Goal: Task Accomplishment & Management: Manage account settings

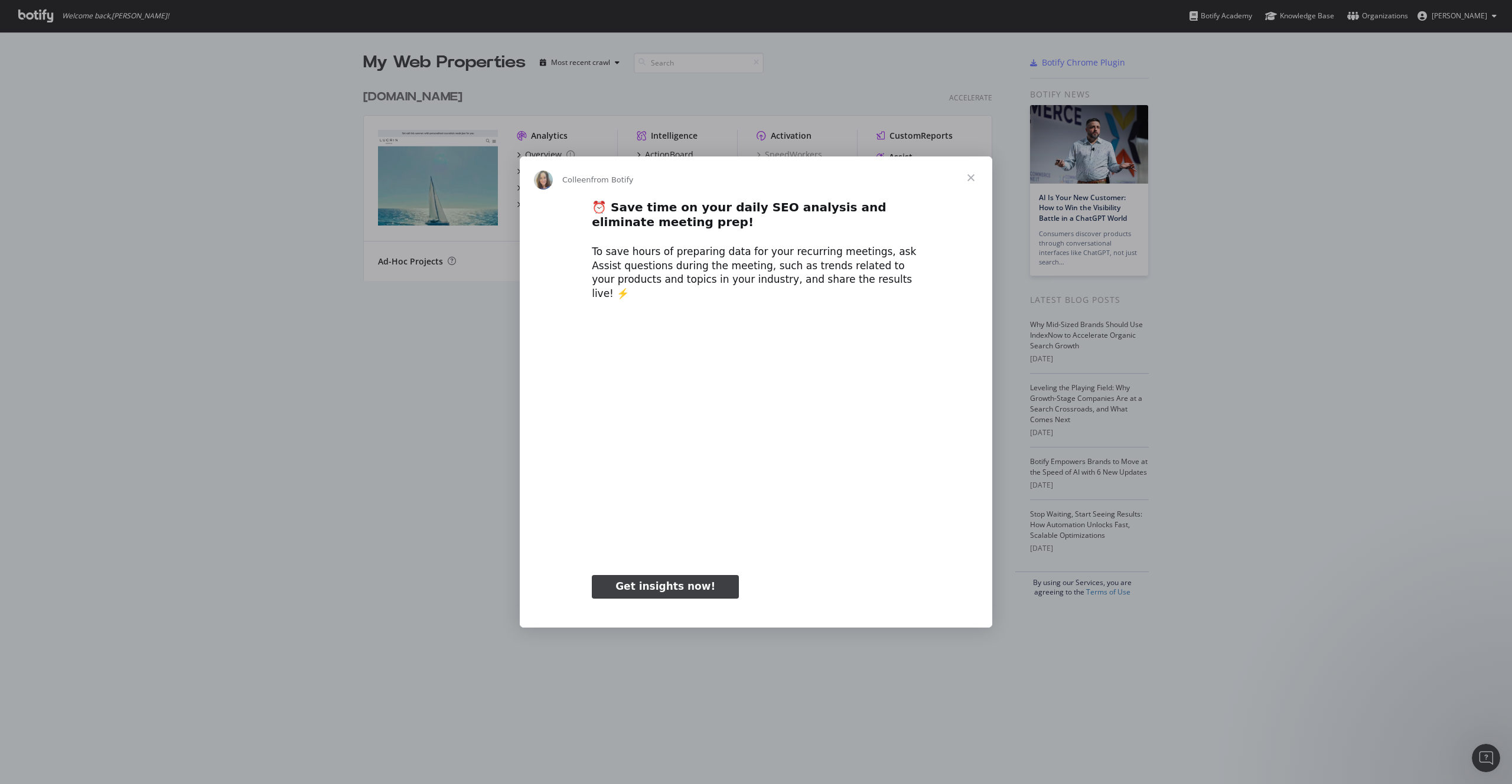
click at [969, 183] on span "Close" at bounding box center [971, 178] width 43 height 43
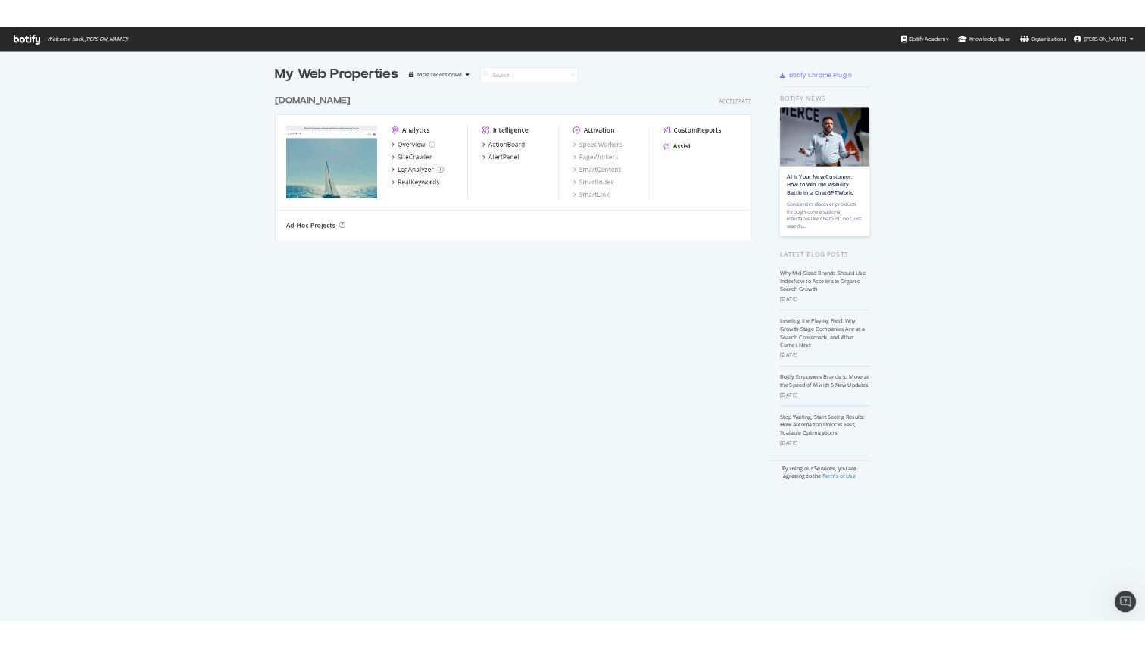
scroll to position [649, 1145]
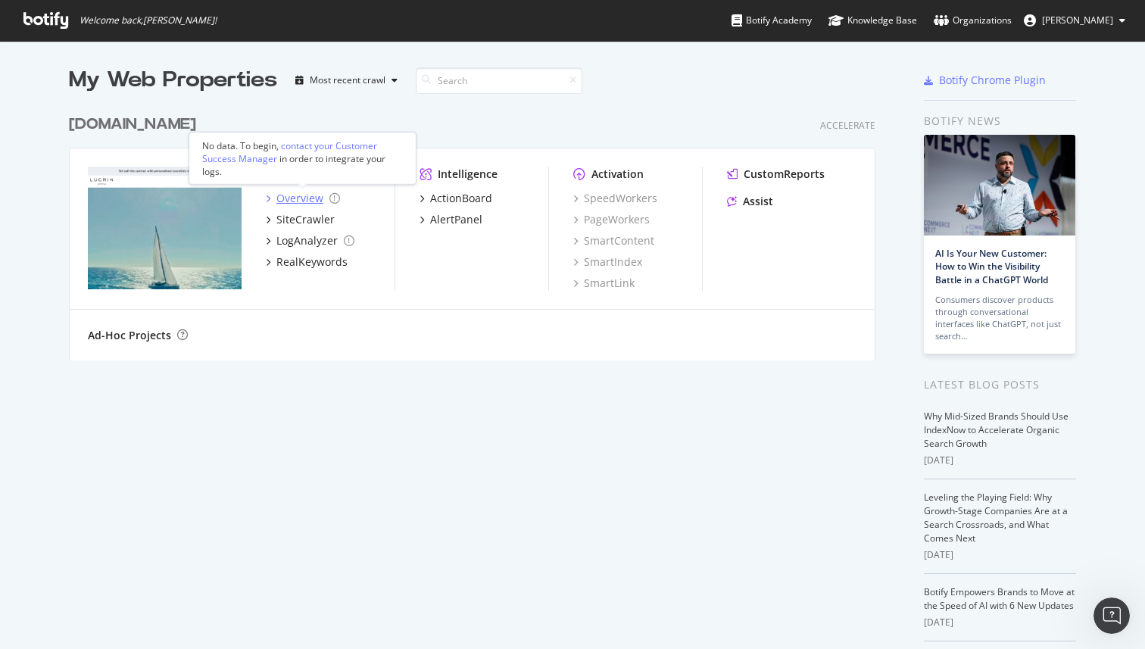
click at [297, 195] on div "Overview" at bounding box center [299, 198] width 47 height 15
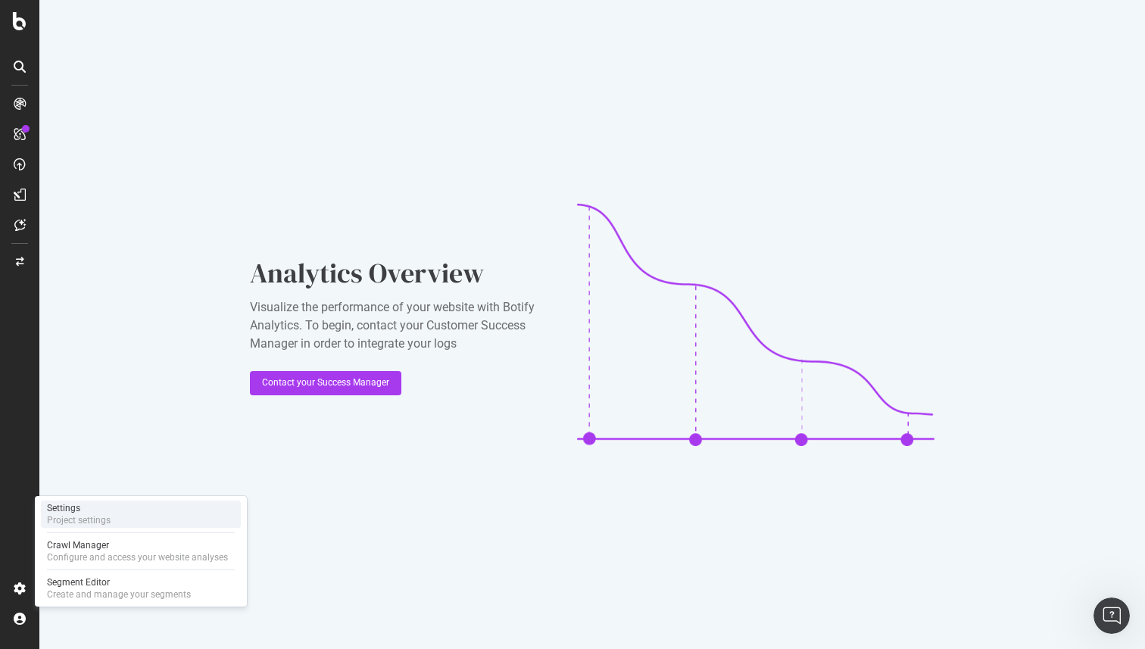
click at [107, 513] on div "Settings" at bounding box center [79, 508] width 64 height 12
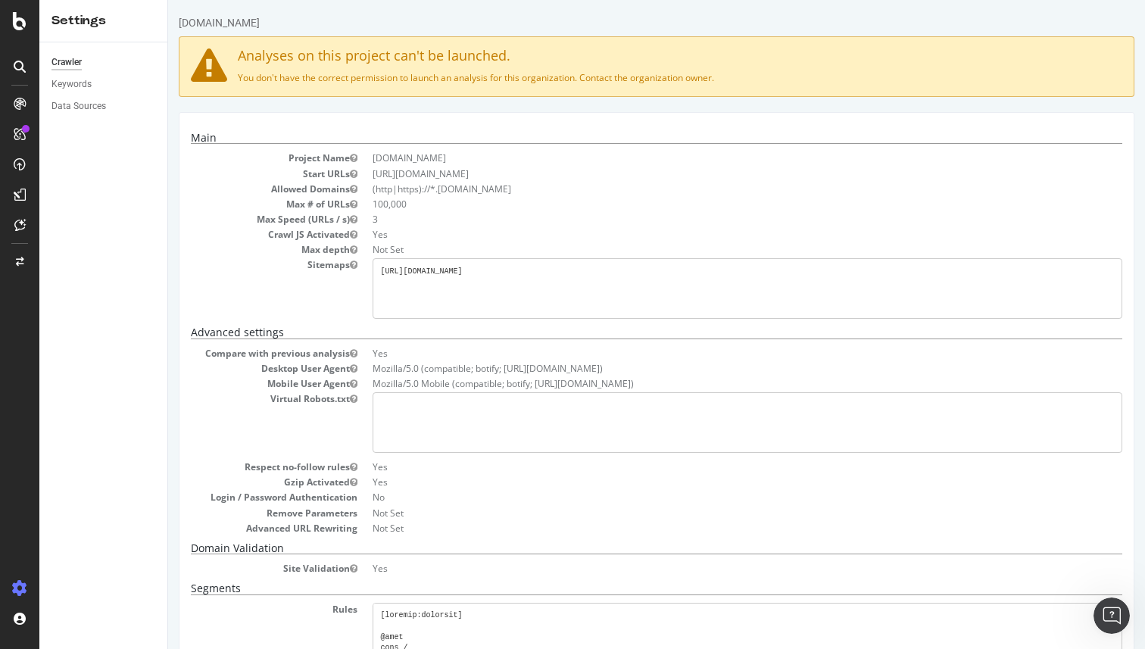
scroll to position [195, 0]
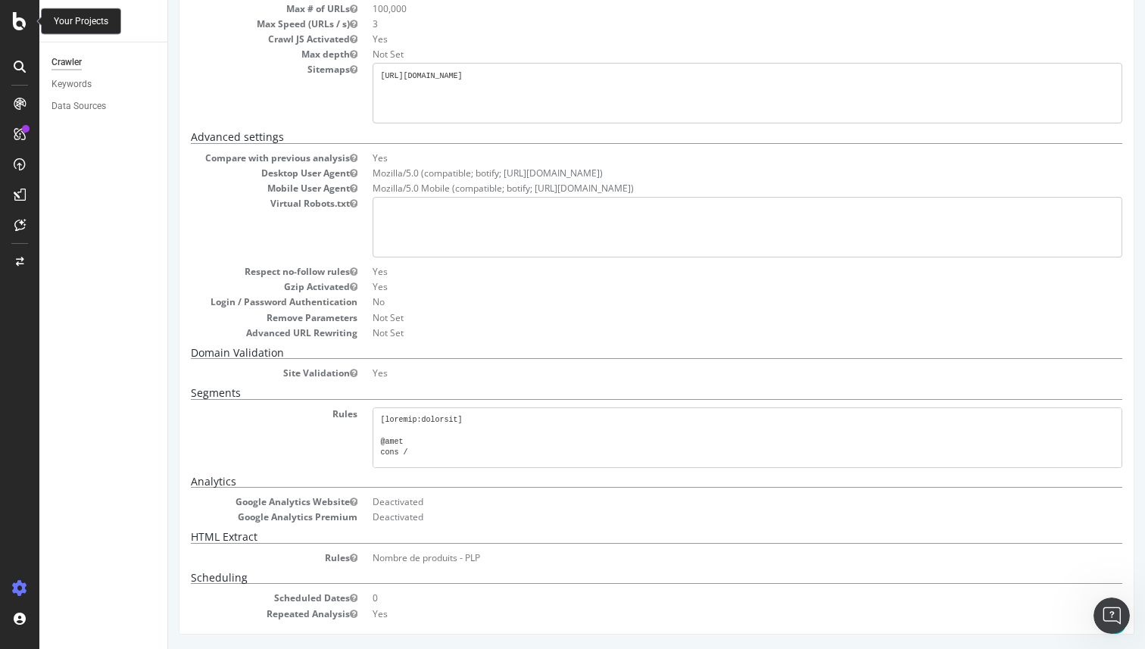
click at [20, 18] on icon at bounding box center [20, 21] width 14 height 18
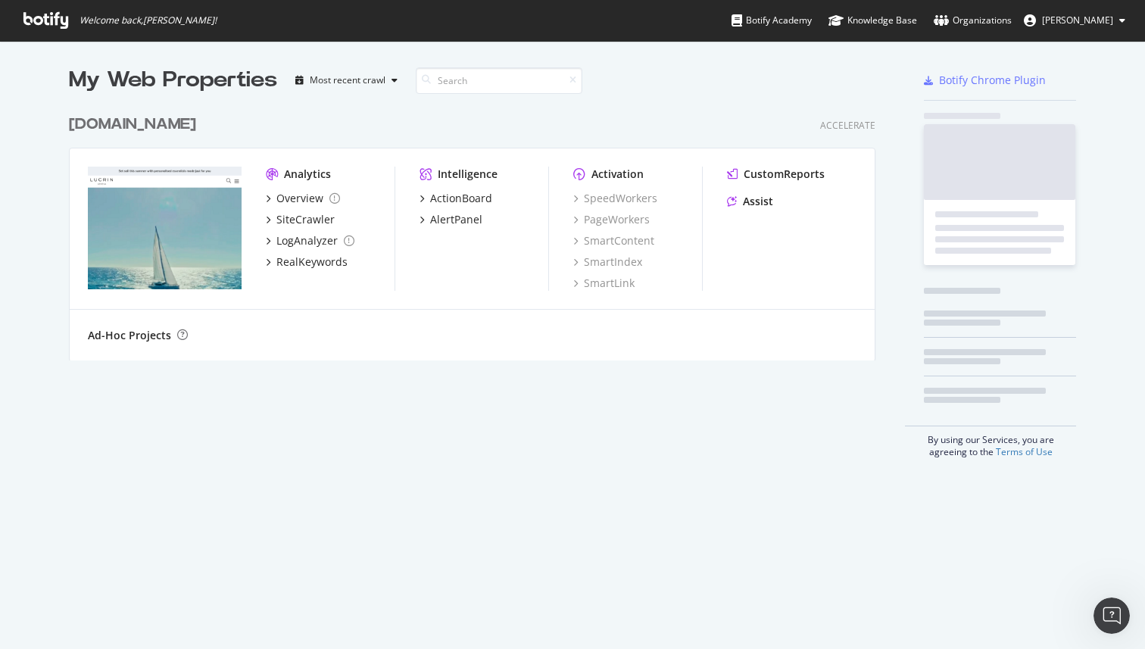
scroll to position [649, 1145]
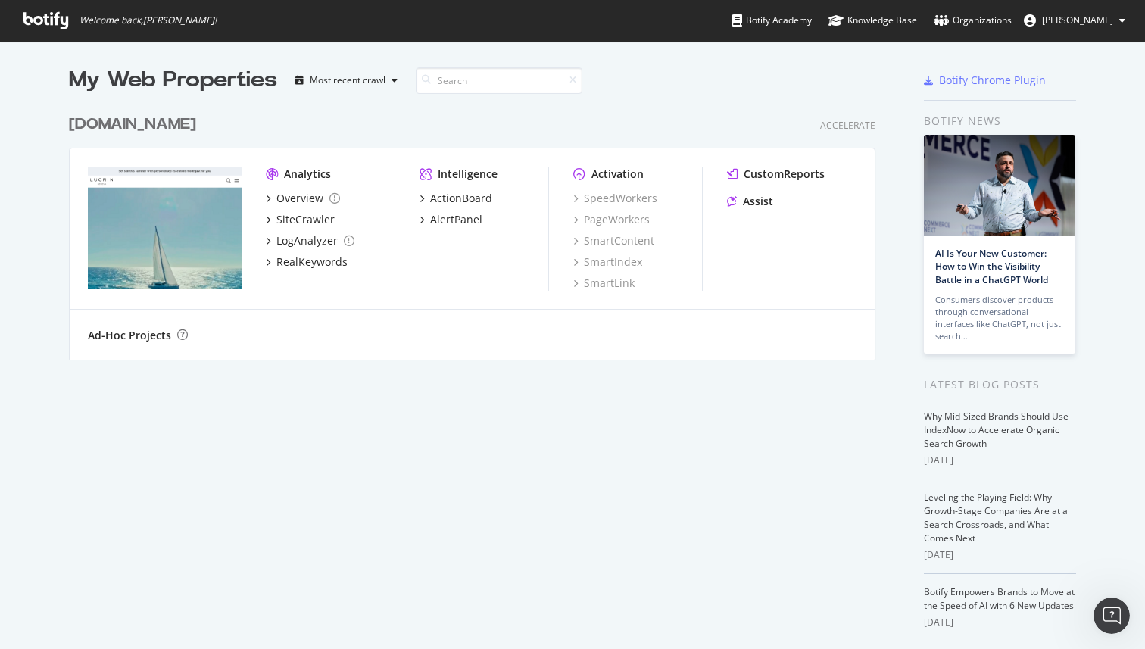
click at [1130, 23] on button "[PERSON_NAME]" at bounding box center [1074, 20] width 126 height 24
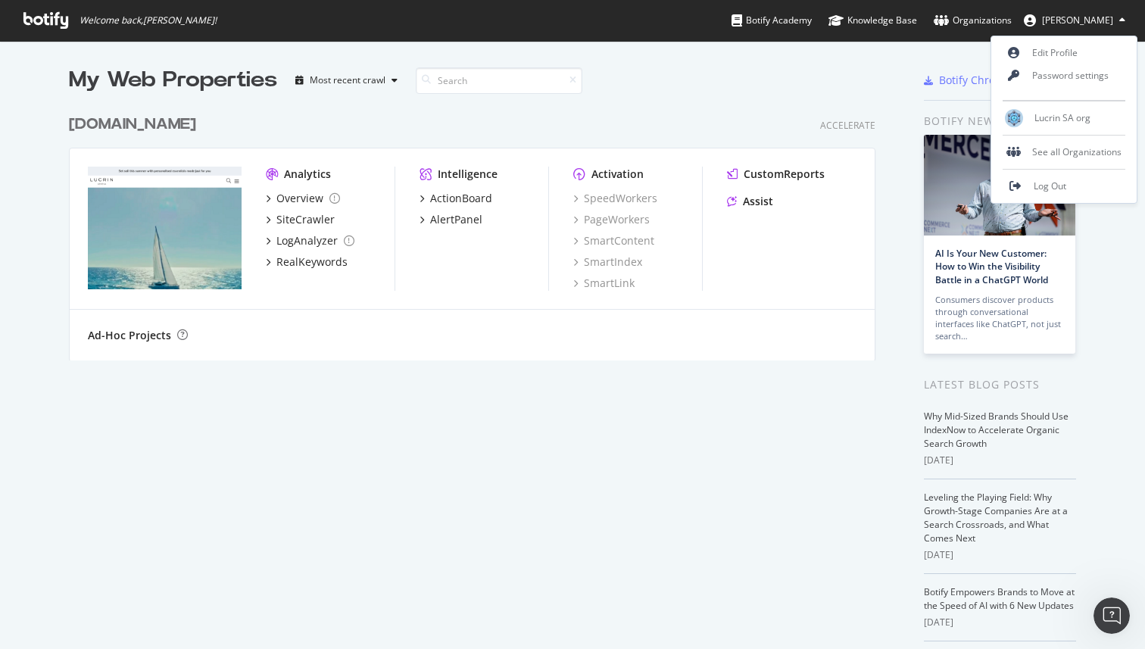
click at [713, 395] on div "My Web Properties Most recent crawl [DOMAIN_NAME] Accelerate Analytics Overview…" at bounding box center [487, 415] width 837 height 700
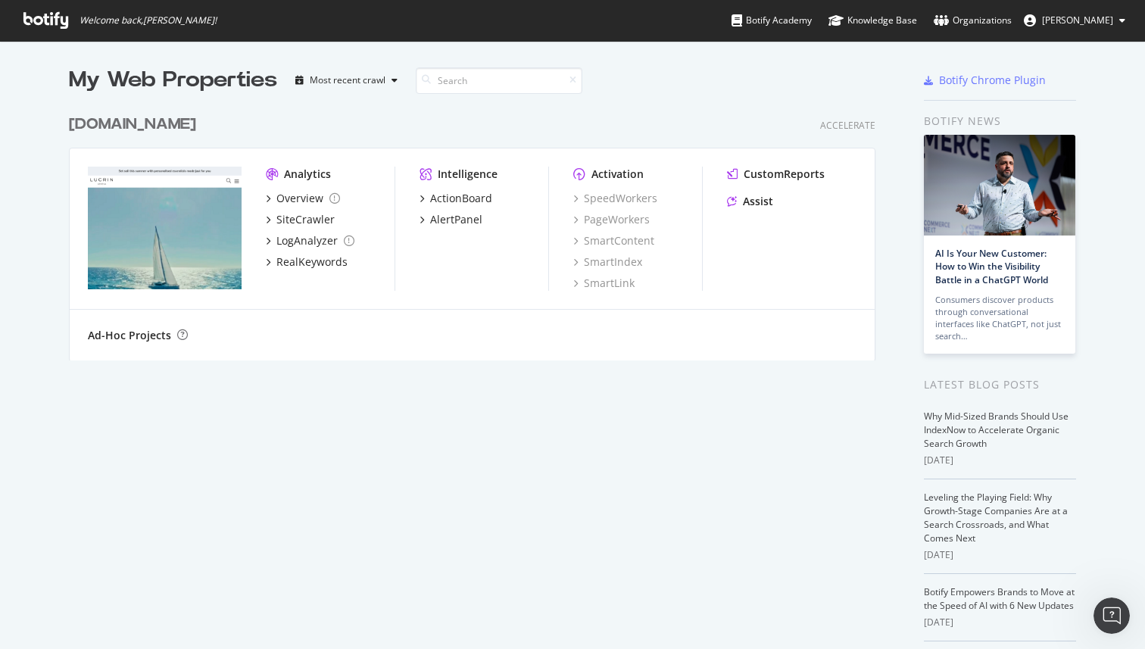
click at [735, 394] on div "My Web Properties Most recent crawl [DOMAIN_NAME] Accelerate Analytics Overview…" at bounding box center [487, 415] width 837 height 700
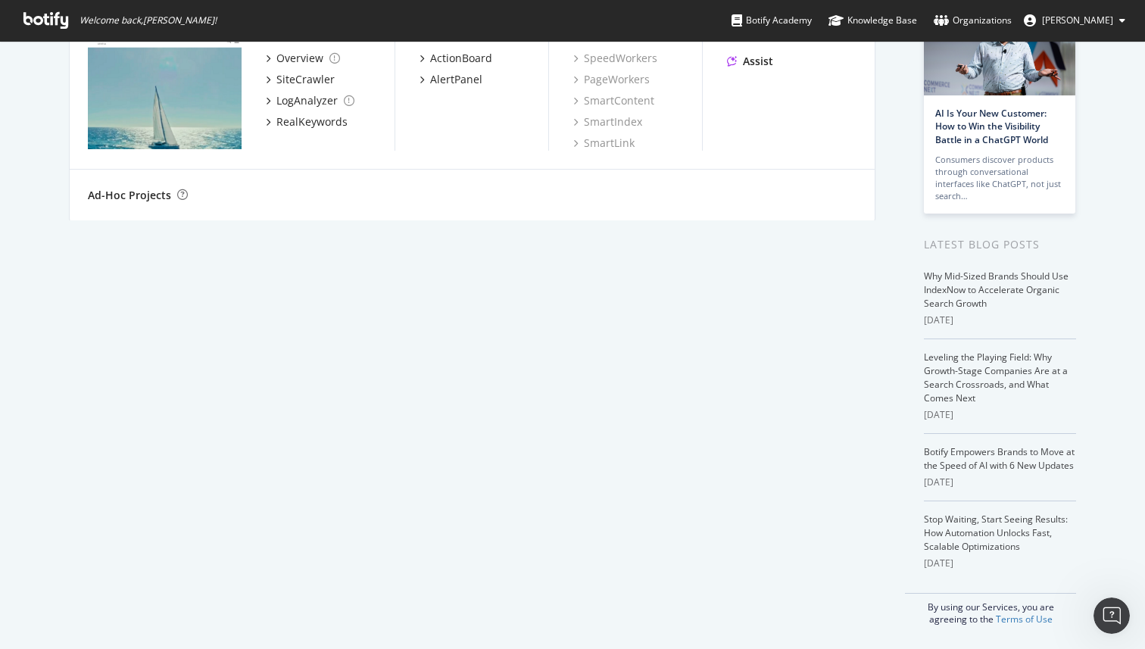
scroll to position [0, 0]
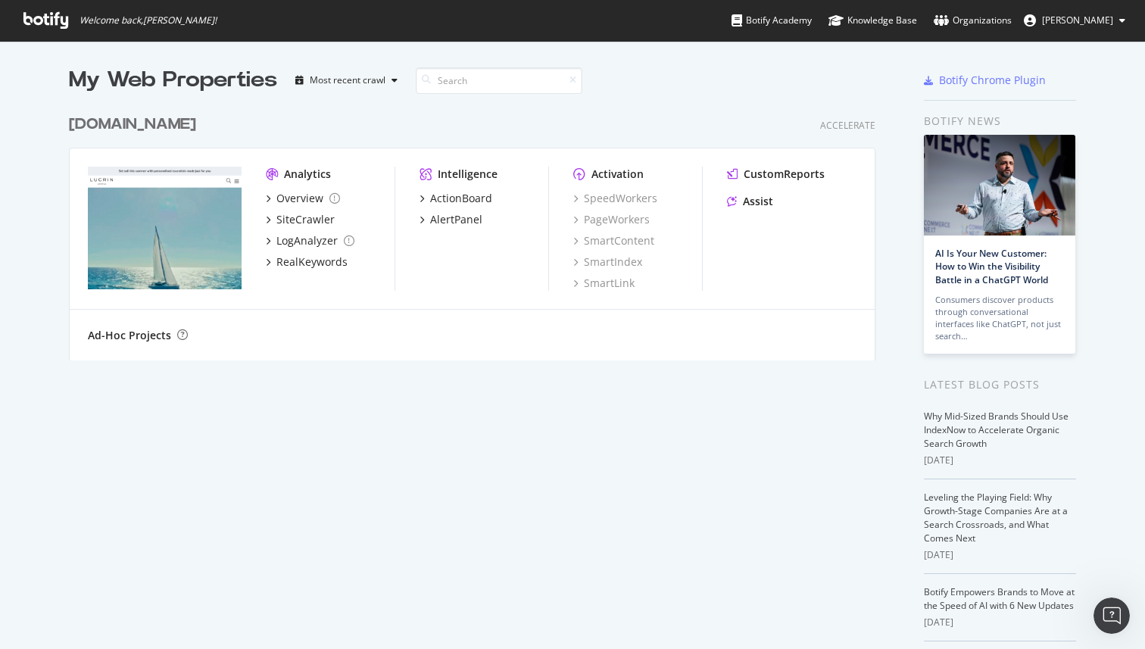
click at [1113, 21] on span "[PERSON_NAME]" at bounding box center [1077, 20] width 71 height 13
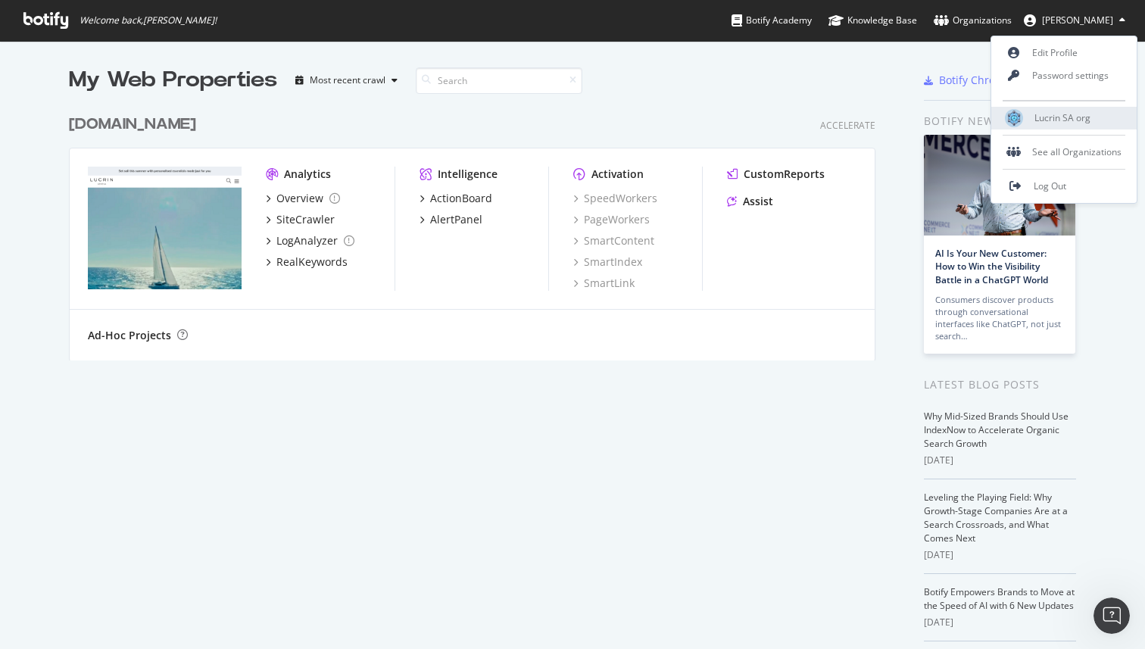
click at [1052, 119] on span "Lucrin SA org" at bounding box center [1062, 117] width 56 height 13
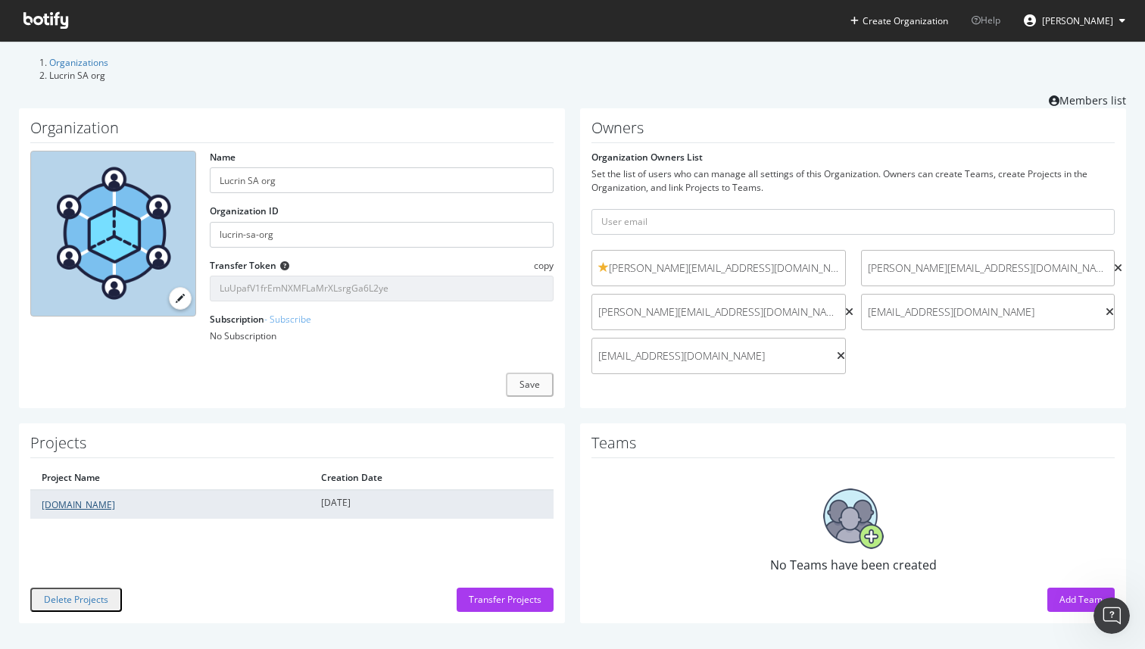
click at [68, 498] on link "[DOMAIN_NAME]" at bounding box center [78, 504] width 73 height 13
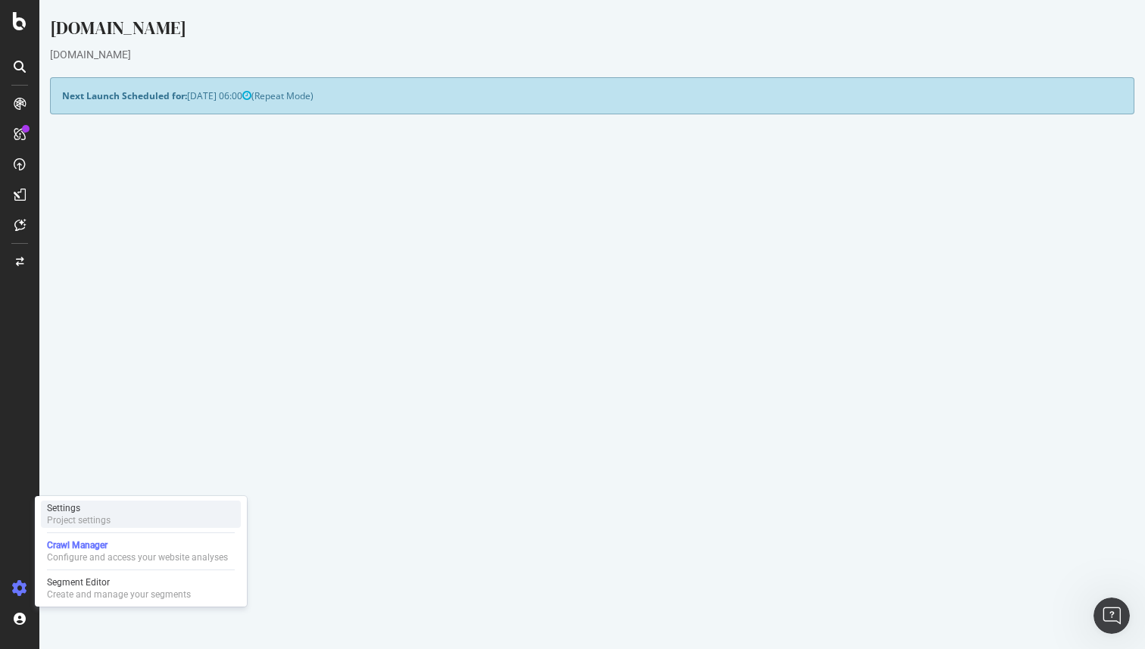
click at [108, 521] on div "Project settings" at bounding box center [79, 520] width 64 height 12
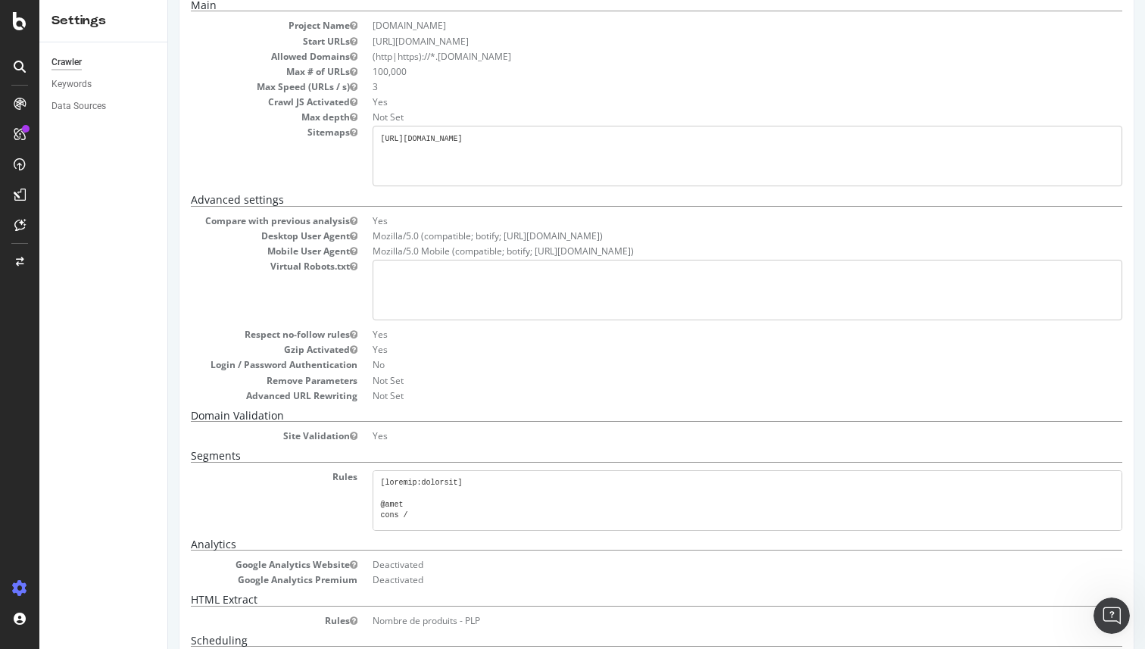
scroll to position [133, 0]
click at [390, 413] on h5 "Domain Validation" at bounding box center [656, 415] width 931 height 12
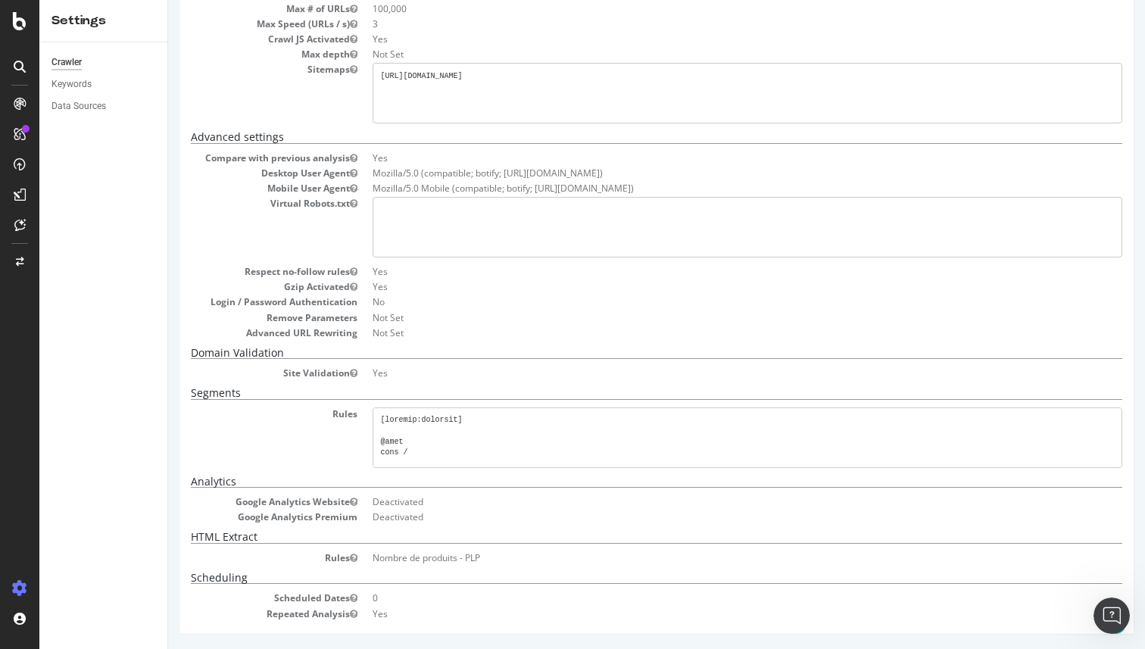
scroll to position [0, 0]
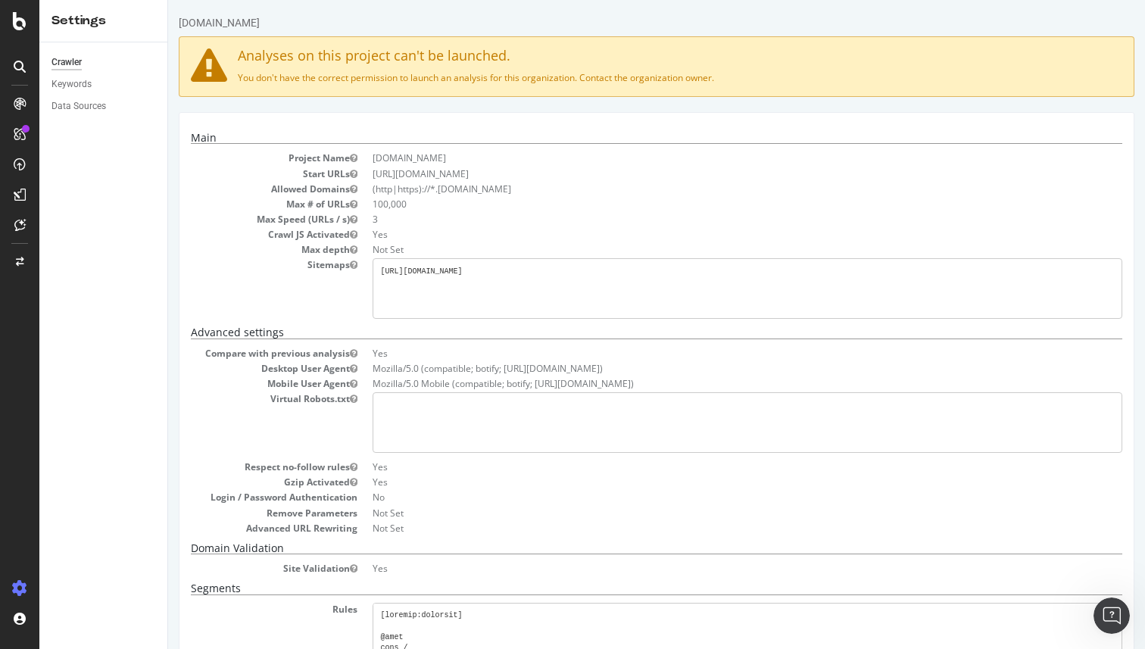
click at [1019, 83] on p "You don't have the correct permission to launch an analysis for this organizati…" at bounding box center [656, 77] width 931 height 13
click at [74, 79] on div "Keywords" at bounding box center [71, 84] width 40 height 16
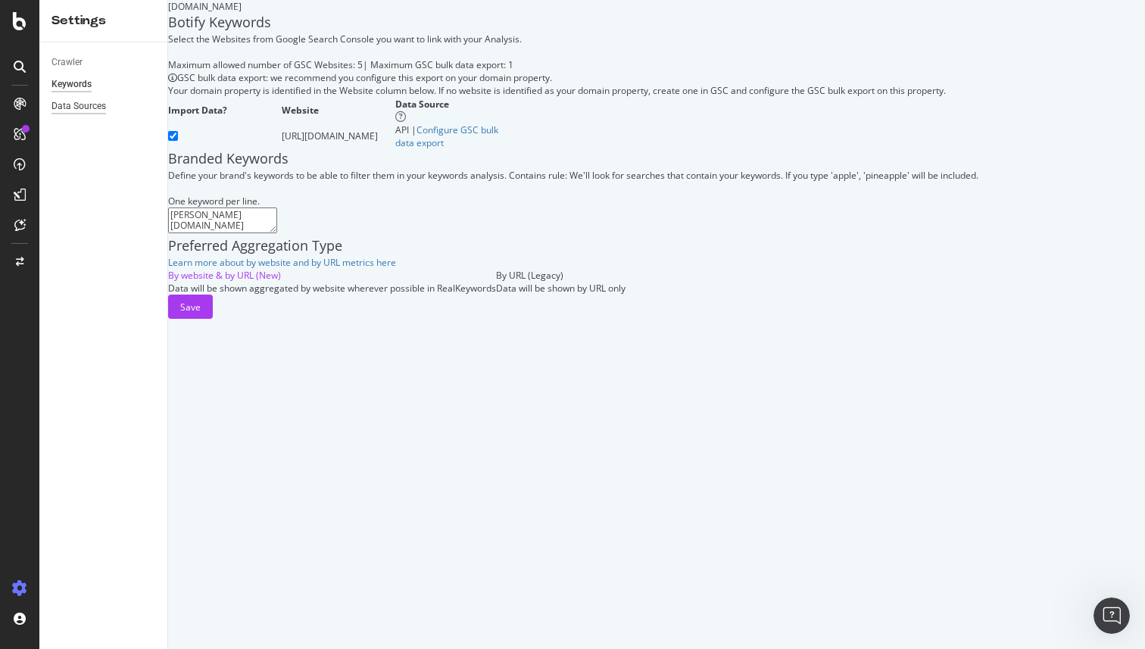
click at [71, 110] on div "Data Sources" at bounding box center [78, 106] width 55 height 16
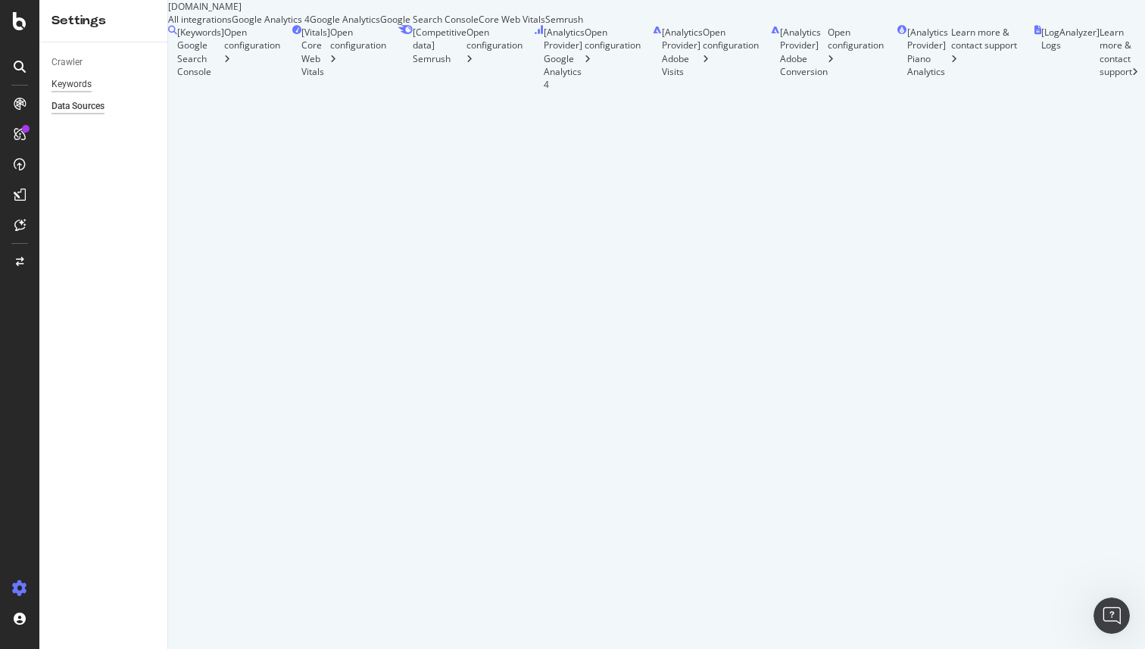
click at [79, 91] on div "Keywords" at bounding box center [71, 84] width 40 height 16
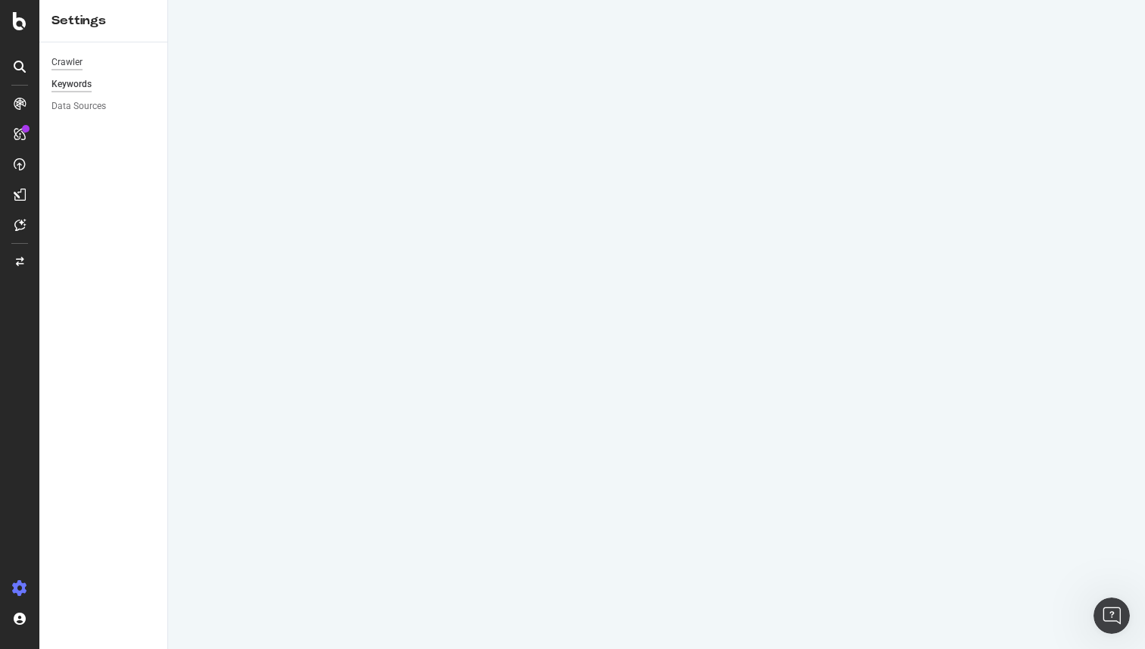
click at [74, 56] on div "Crawler" at bounding box center [66, 63] width 31 height 16
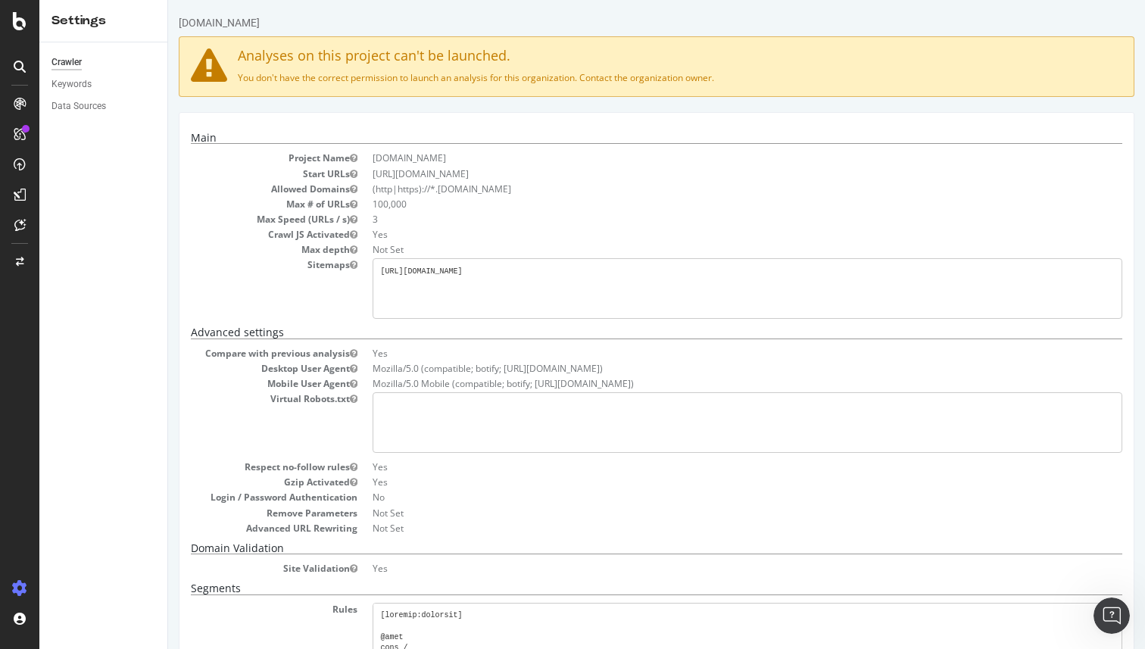
click at [16, 62] on icon at bounding box center [20, 67] width 12 height 12
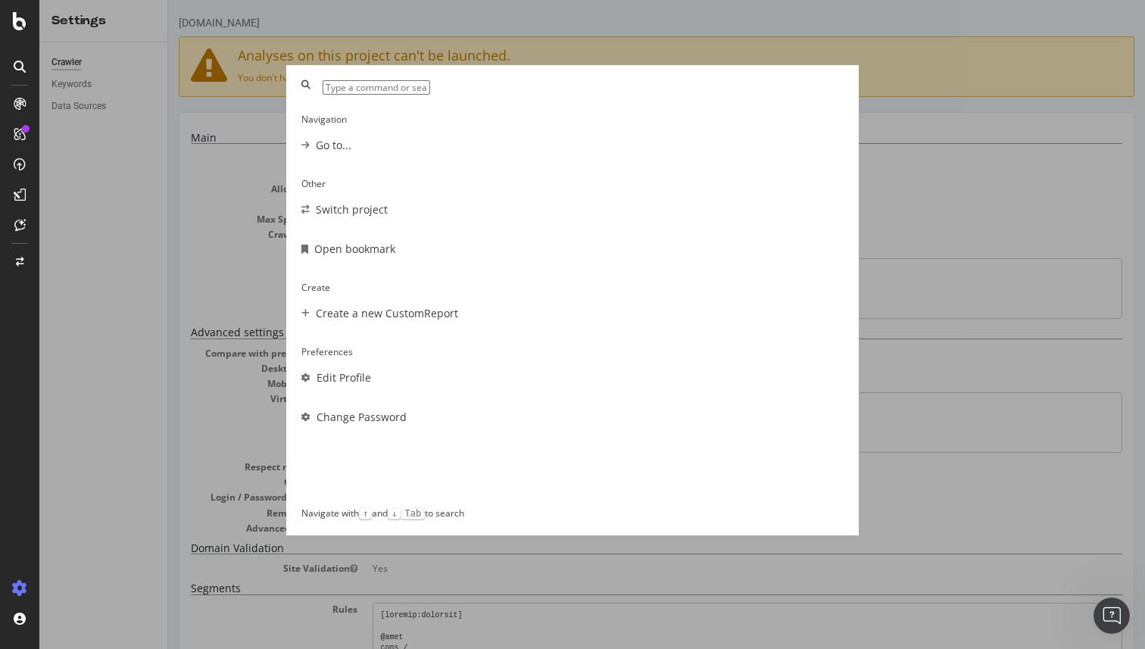
click at [34, 6] on div "Navigation Go to... Other Switch project Open bookmark Create Create a new Cust…" at bounding box center [572, 324] width 1145 height 649
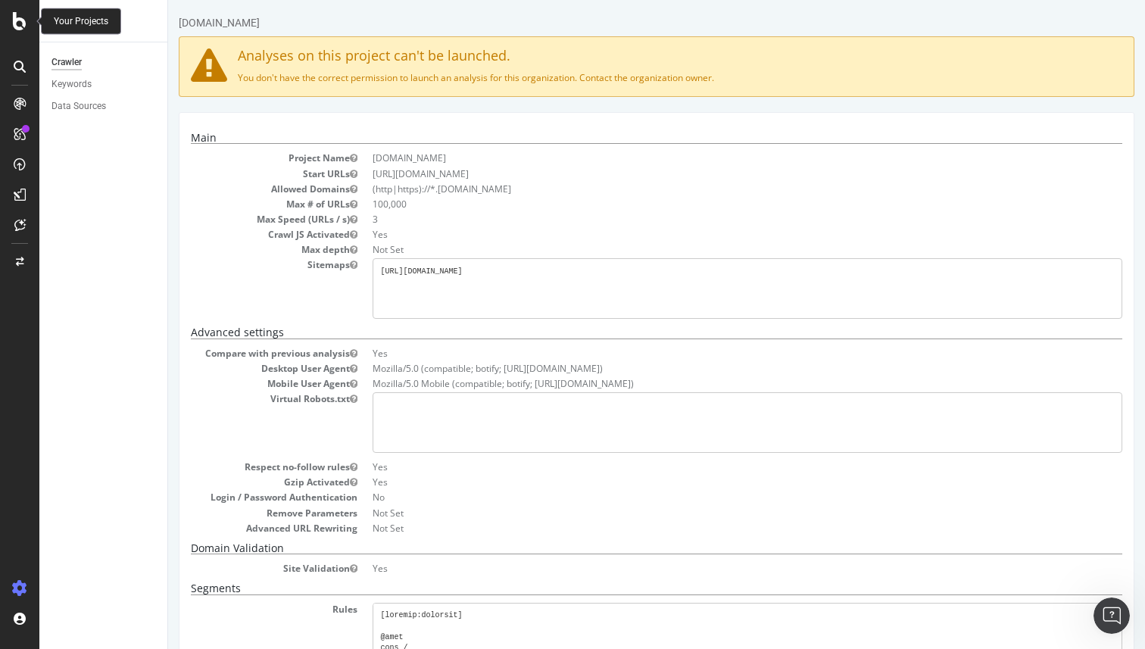
click at [22, 17] on icon at bounding box center [20, 21] width 14 height 18
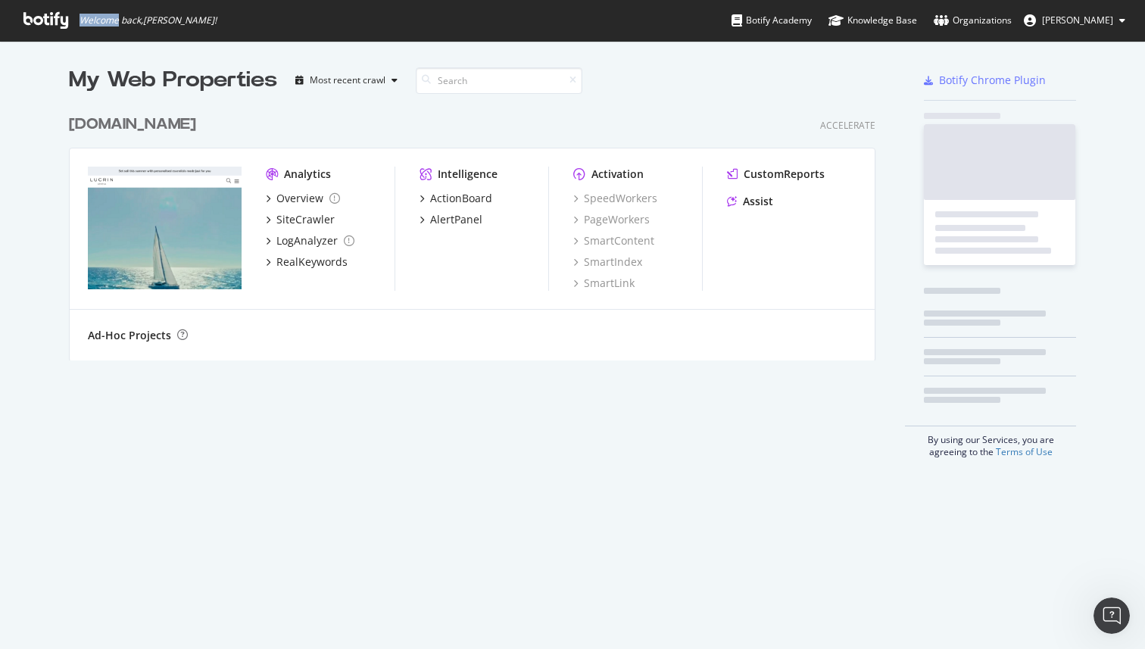
scroll to position [649, 1145]
click at [22, 17] on span "Welcome back, [PERSON_NAME] !" at bounding box center [119, 20] width 217 height 41
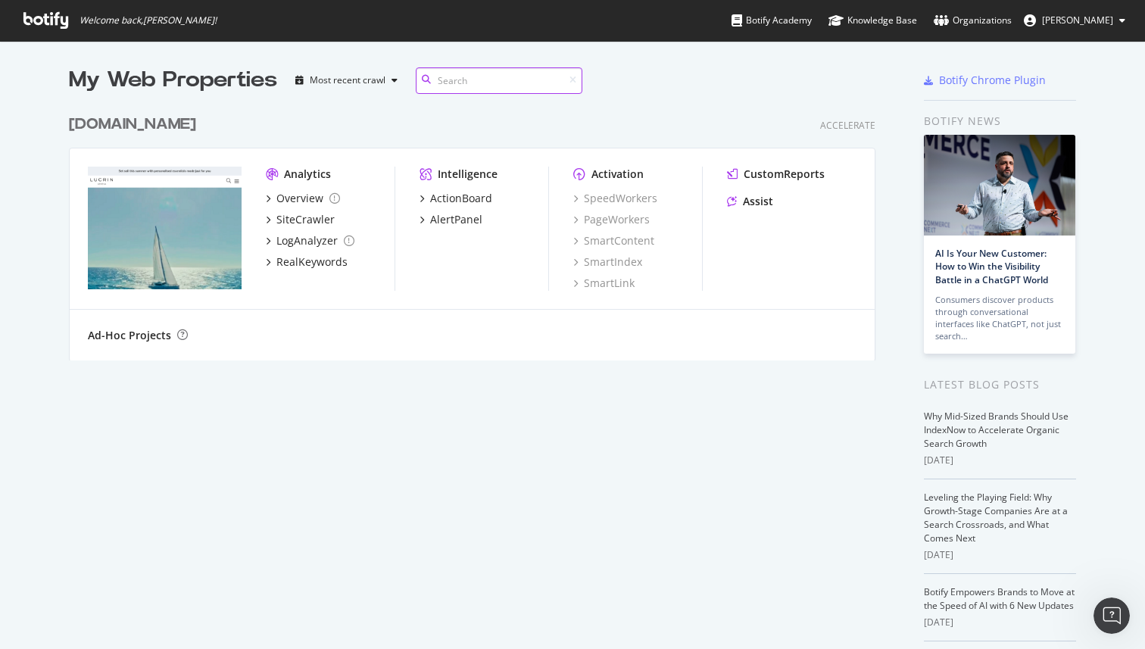
click at [506, 88] on input at bounding box center [499, 80] width 167 height 26
paste input "New Relic"
type input "New Relic"
